Goal: Information Seeking & Learning: Check status

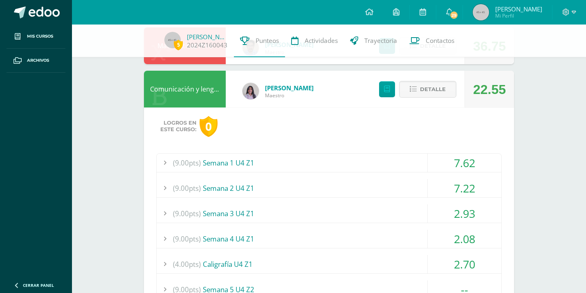
scroll to position [140, 0]
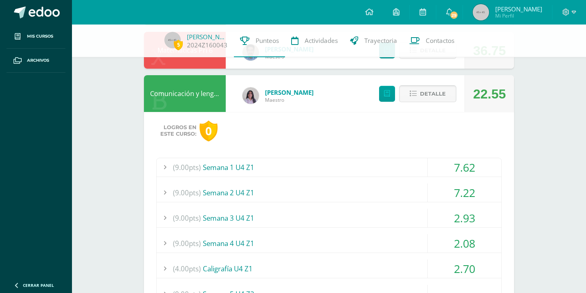
click at [435, 95] on span "Detalle" at bounding box center [433, 93] width 26 height 15
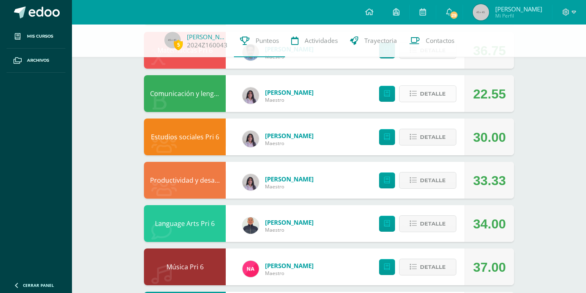
click at [435, 95] on span "Detalle" at bounding box center [433, 93] width 26 height 15
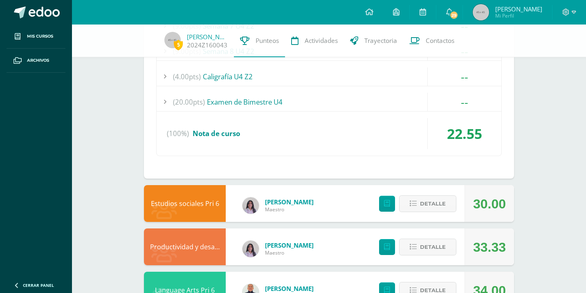
scroll to position [460, 0]
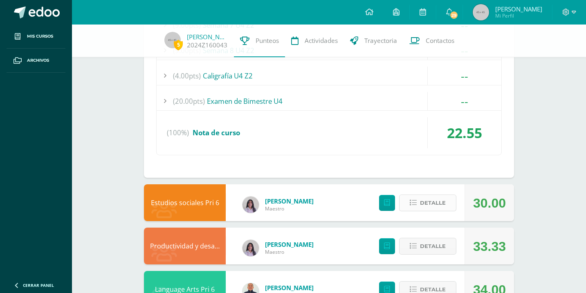
click at [419, 200] on button "Detalle" at bounding box center [427, 203] width 57 height 17
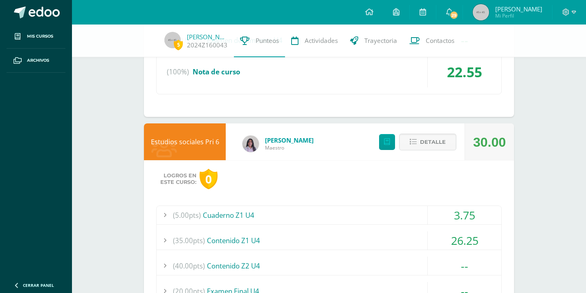
scroll to position [560, 0]
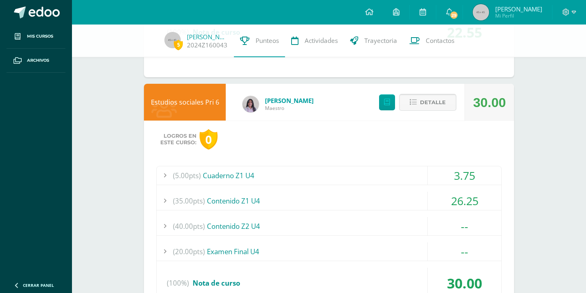
click at [440, 106] on span "Detalle" at bounding box center [433, 102] width 26 height 15
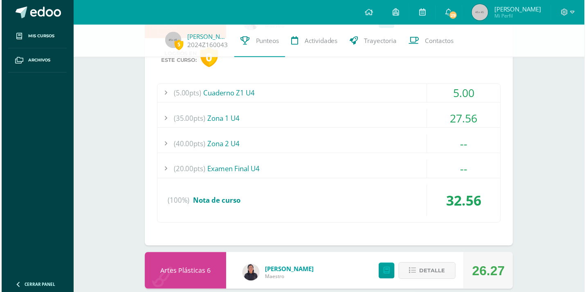
scroll to position [708, 0]
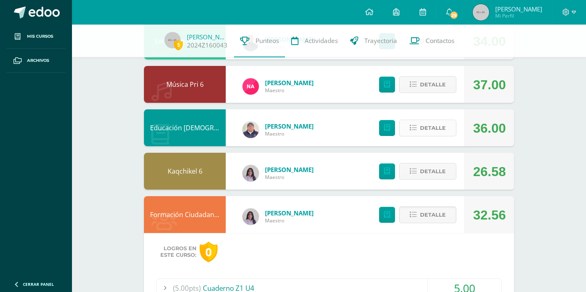
click at [440, 125] on span "Detalle" at bounding box center [433, 127] width 26 height 15
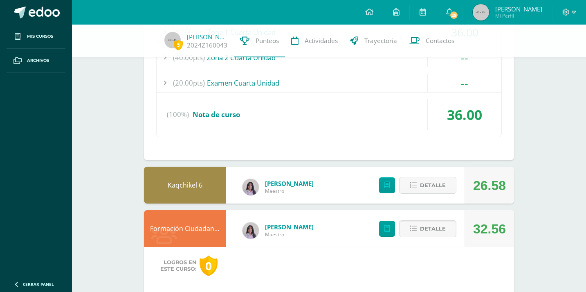
scroll to position [971, 0]
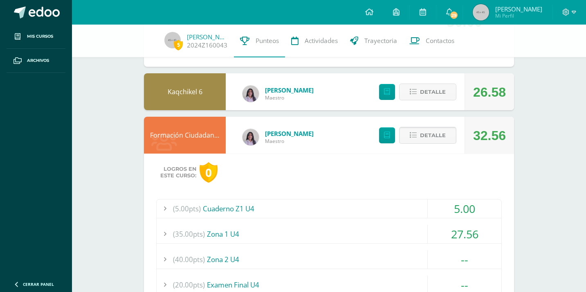
click at [432, 128] on span "Detalle" at bounding box center [433, 135] width 26 height 15
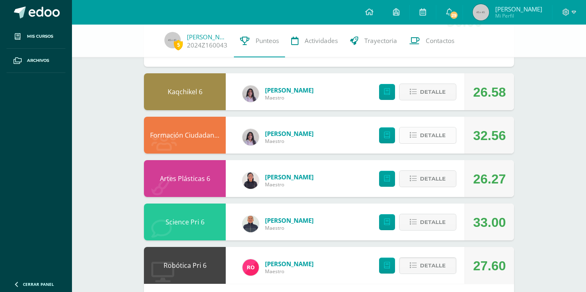
click at [432, 128] on span "Detalle" at bounding box center [433, 135] width 26 height 15
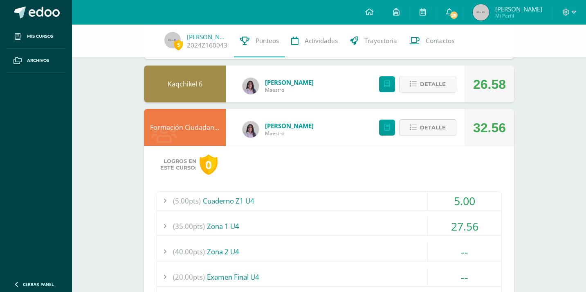
scroll to position [980, 0]
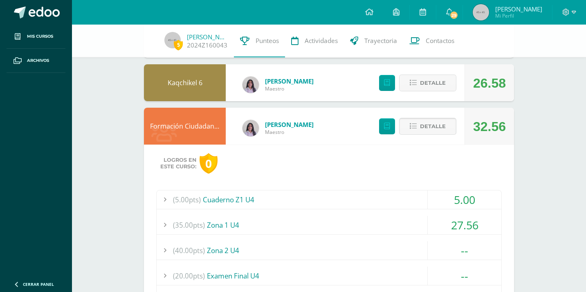
click at [433, 126] on span "Detalle" at bounding box center [433, 126] width 26 height 15
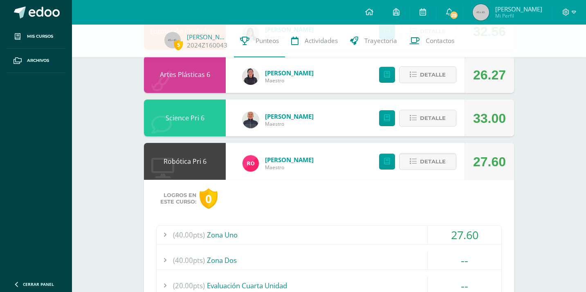
scroll to position [1070, 0]
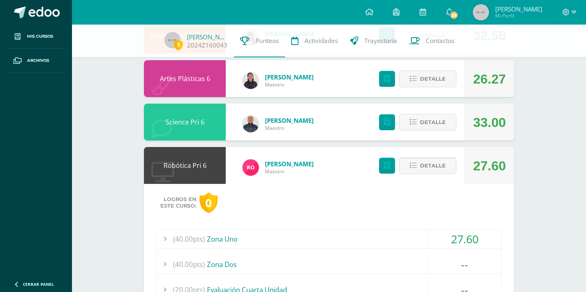
click at [438, 90] on div "Detalle" at bounding box center [416, 78] width 98 height 37
click at [436, 86] on button "Detalle" at bounding box center [427, 78] width 57 height 17
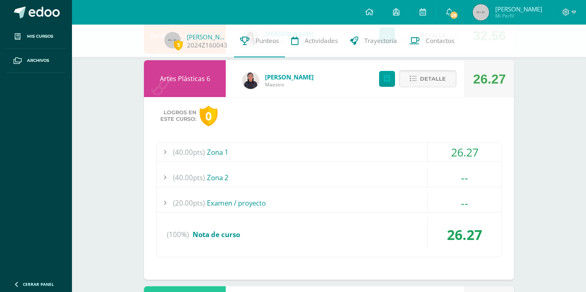
click at [436, 86] on button "Detalle" at bounding box center [427, 78] width 57 height 17
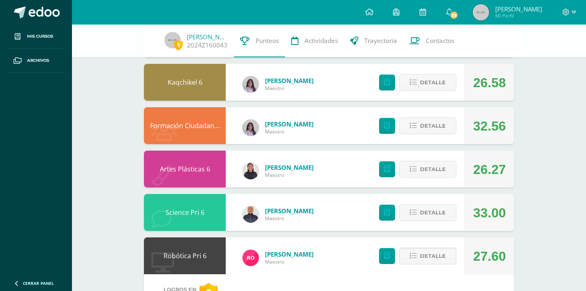
scroll to position [979, 0]
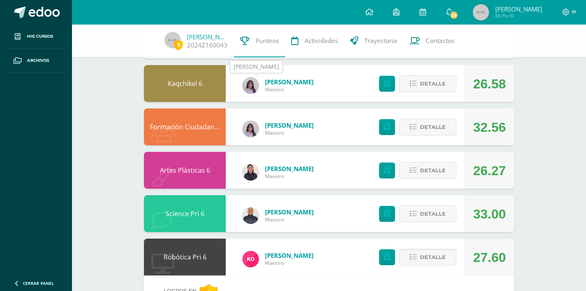
click at [254, 86] on img at bounding box center [251, 85] width 16 height 16
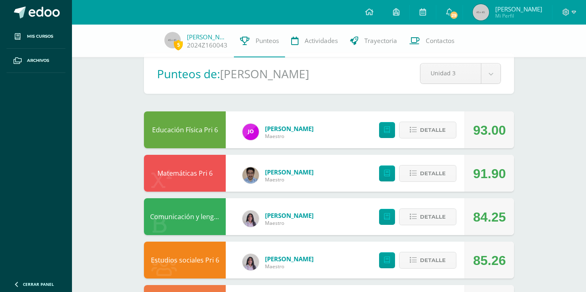
scroll to position [46, 0]
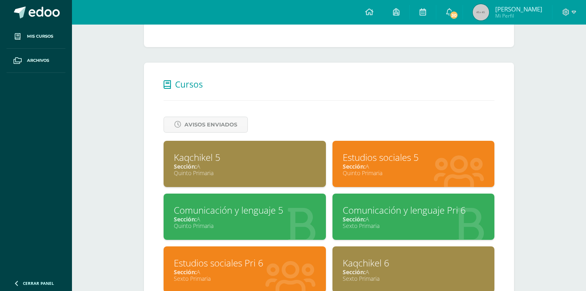
scroll to position [166, 0]
